Goal: Transaction & Acquisition: Purchase product/service

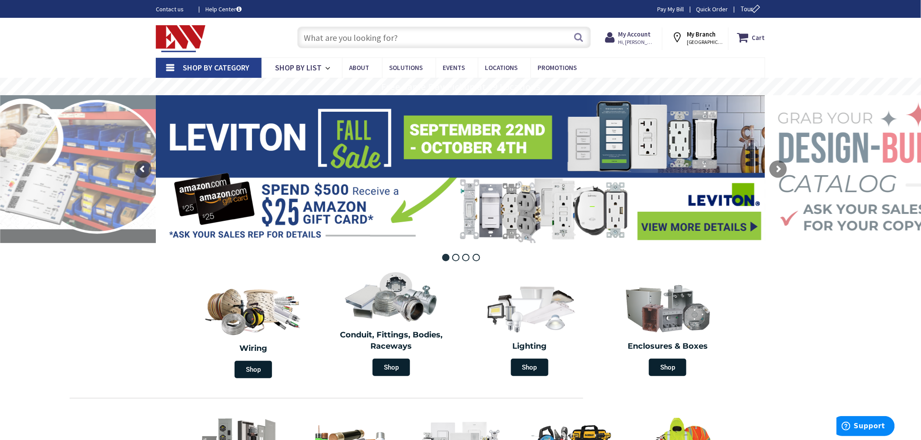
click at [695, 34] on strong "My Branch" at bounding box center [701, 34] width 29 height 8
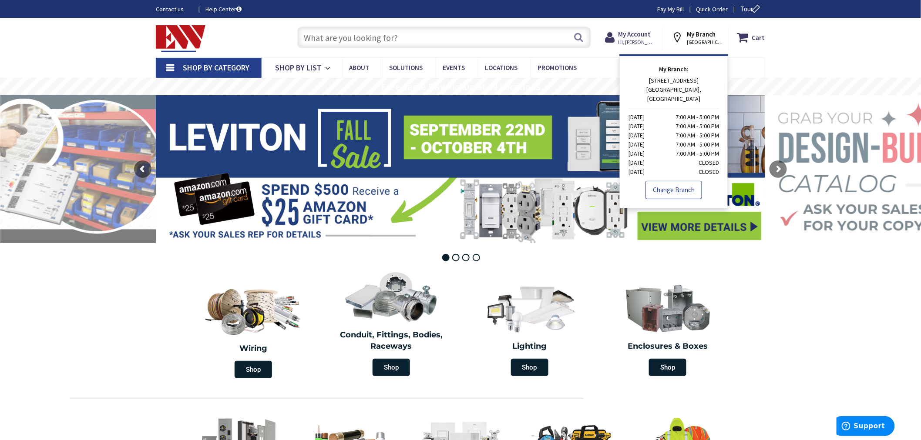
click at [663, 183] on link "Change Branch" at bounding box center [673, 190] width 57 height 18
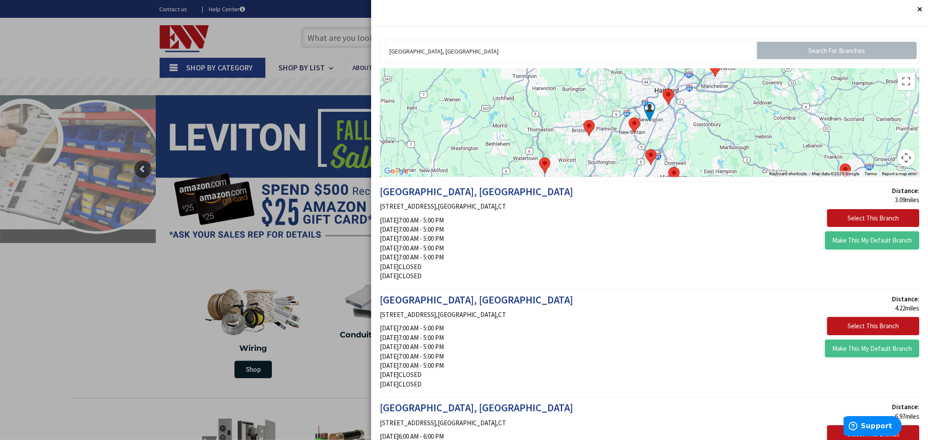
click at [902, 158] on button "Map camera controls" at bounding box center [906, 157] width 17 height 17
click at [904, 80] on button "Toggle fullscreen view" at bounding box center [906, 81] width 17 height 17
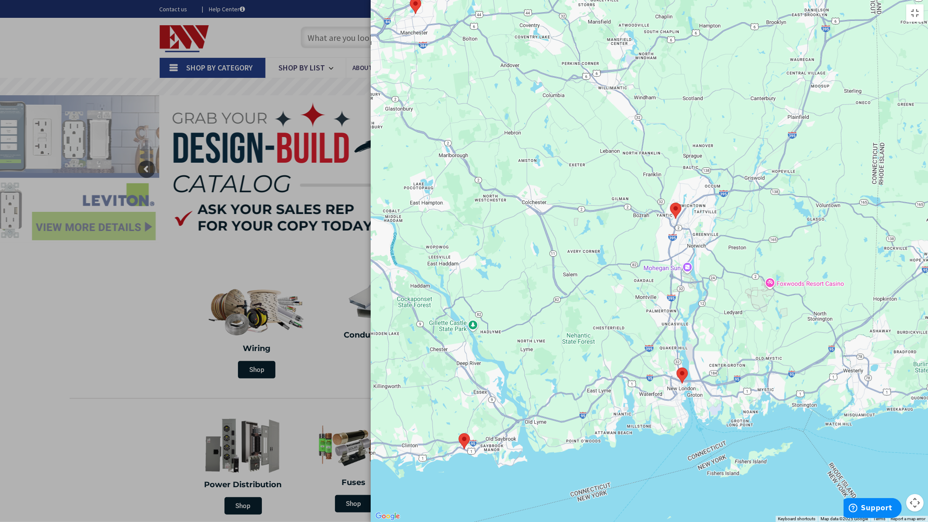
click at [459, 433] on area at bounding box center [459, 433] width 0 height 0
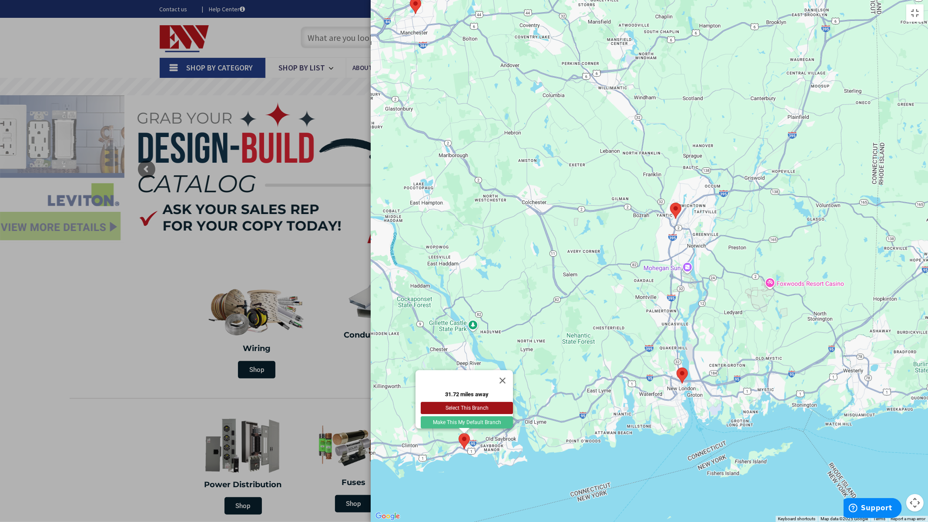
click at [421, 405] on button "Select This Branch" at bounding box center [467, 408] width 92 height 12
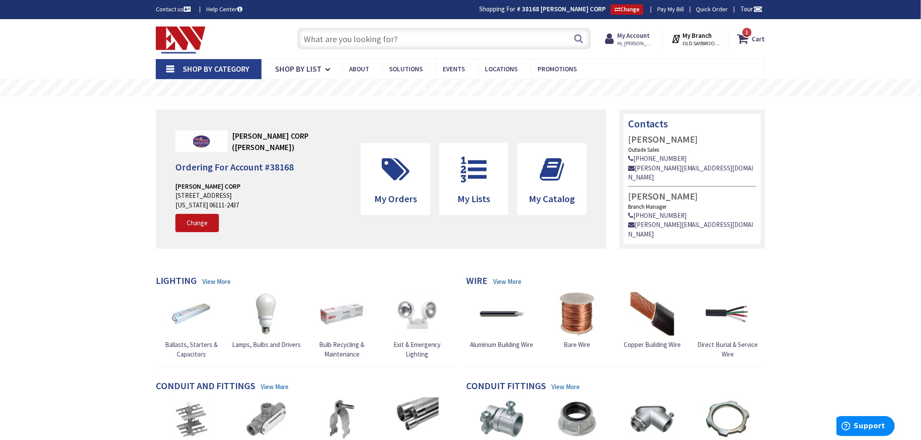
click at [323, 42] on input "text" at bounding box center [444, 39] width 294 height 22
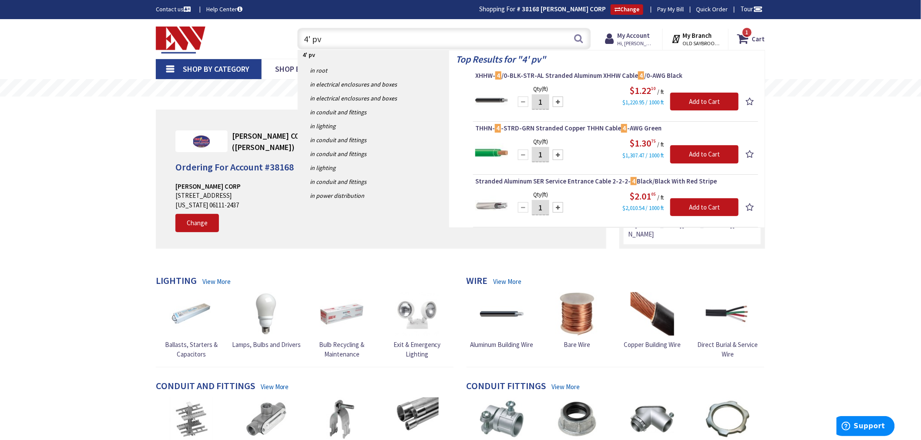
type input "4' pvc"
